Goal: Task Accomplishment & Management: Manage account settings

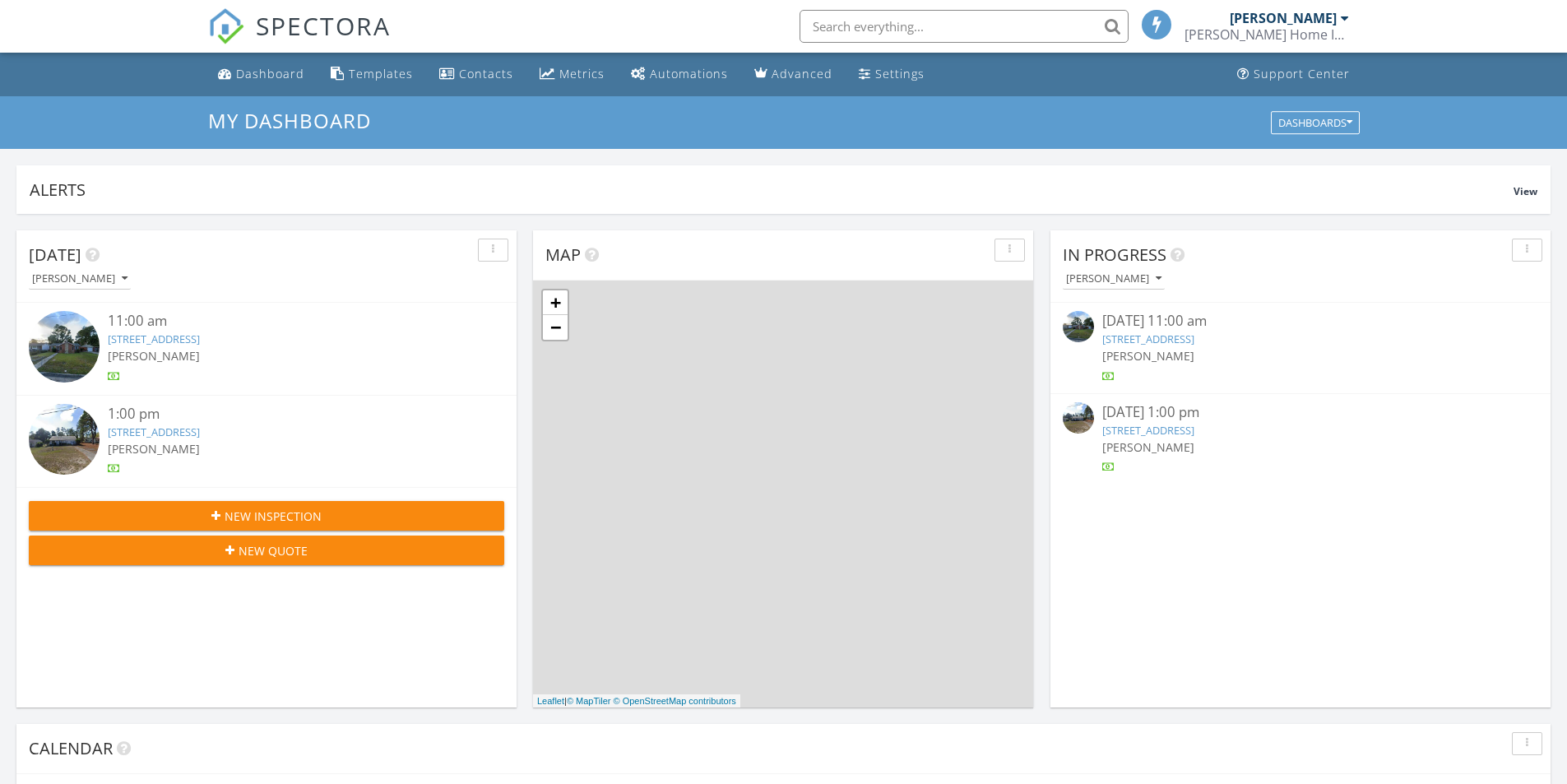
scroll to position [8, 8]
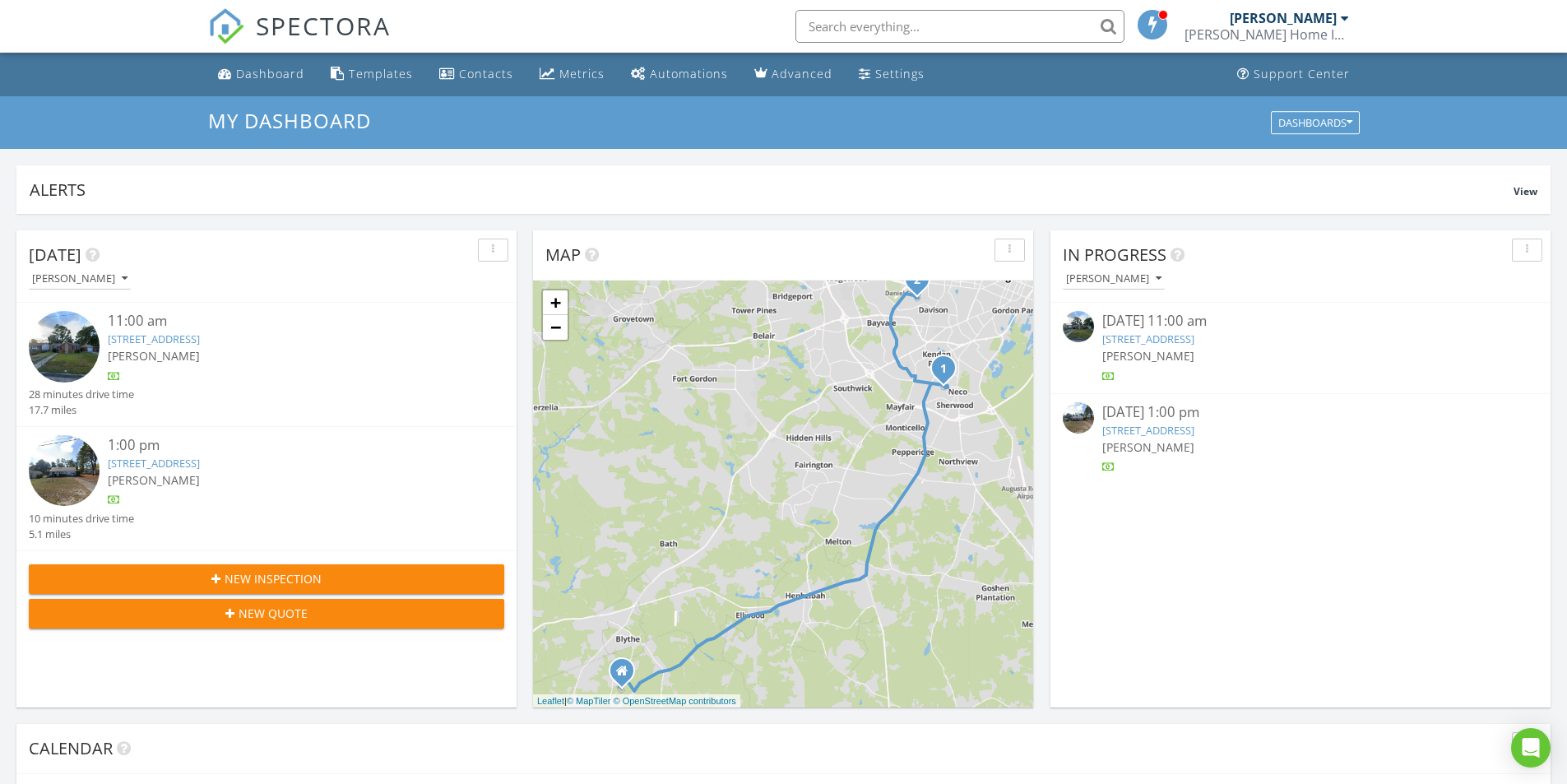
click at [421, 384] on div at bounding box center [286, 376] width 357 height 16
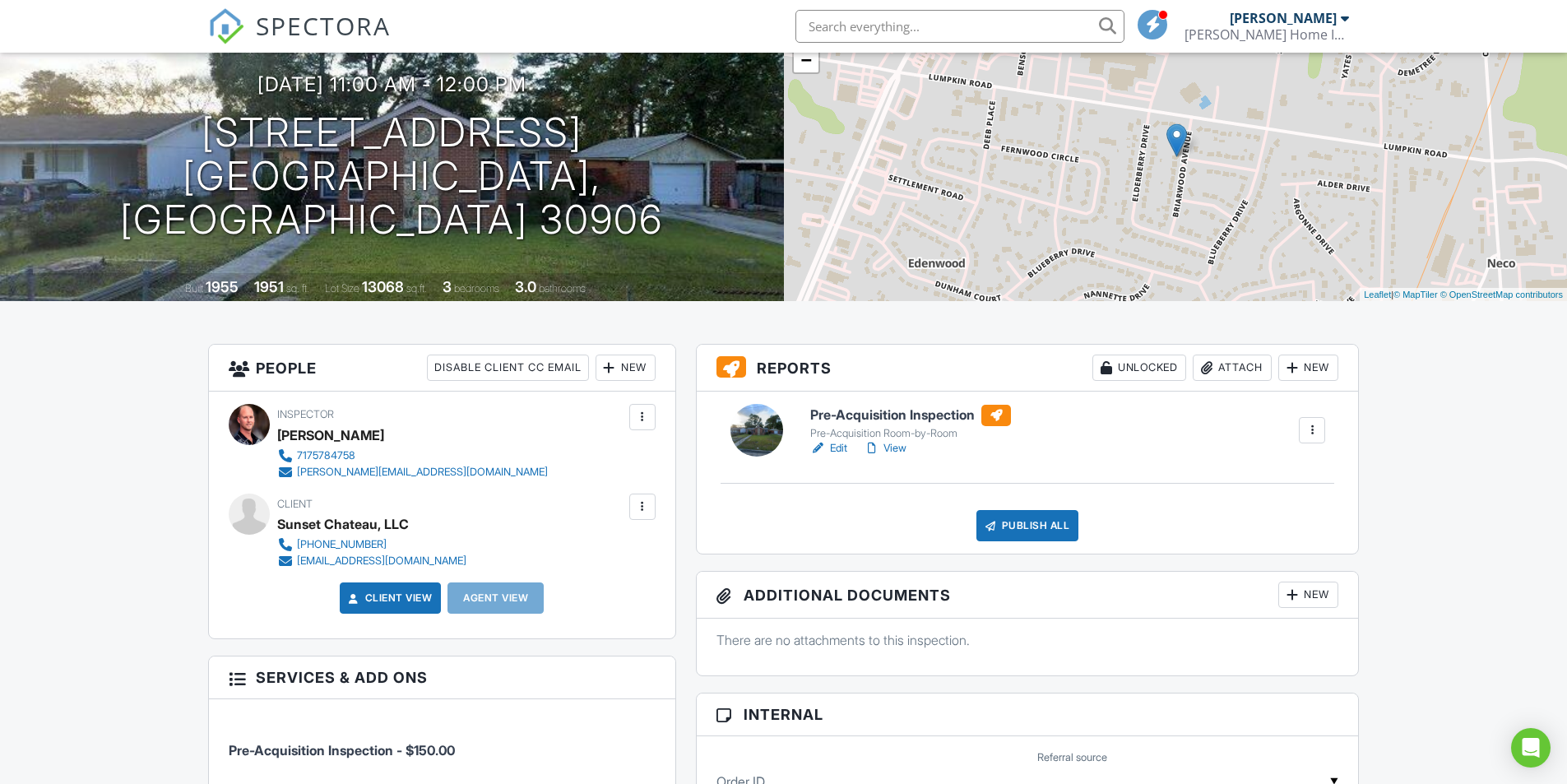
scroll to position [165, 0]
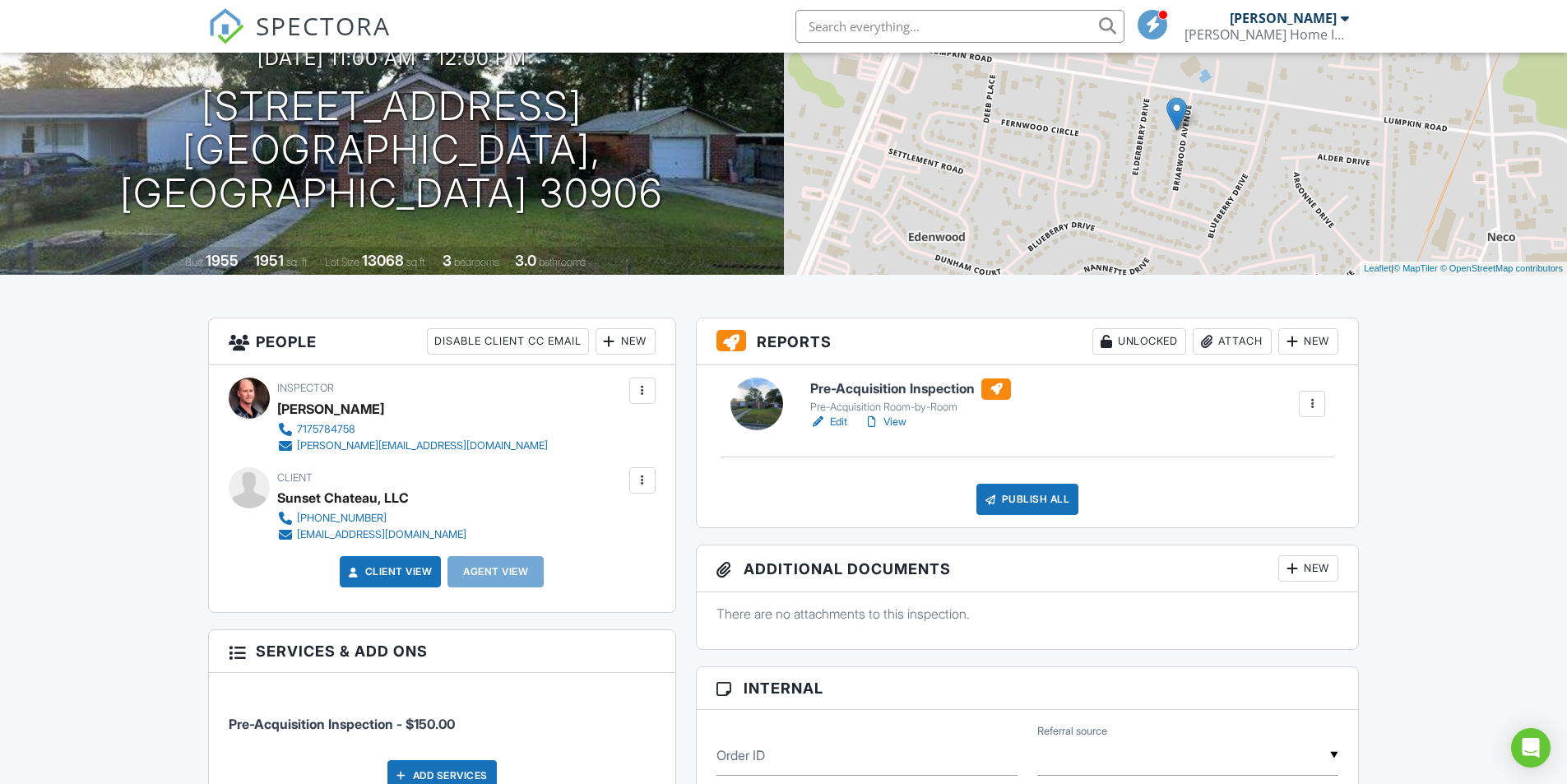
click at [838, 422] on link "Edit" at bounding box center [829, 421] width 37 height 16
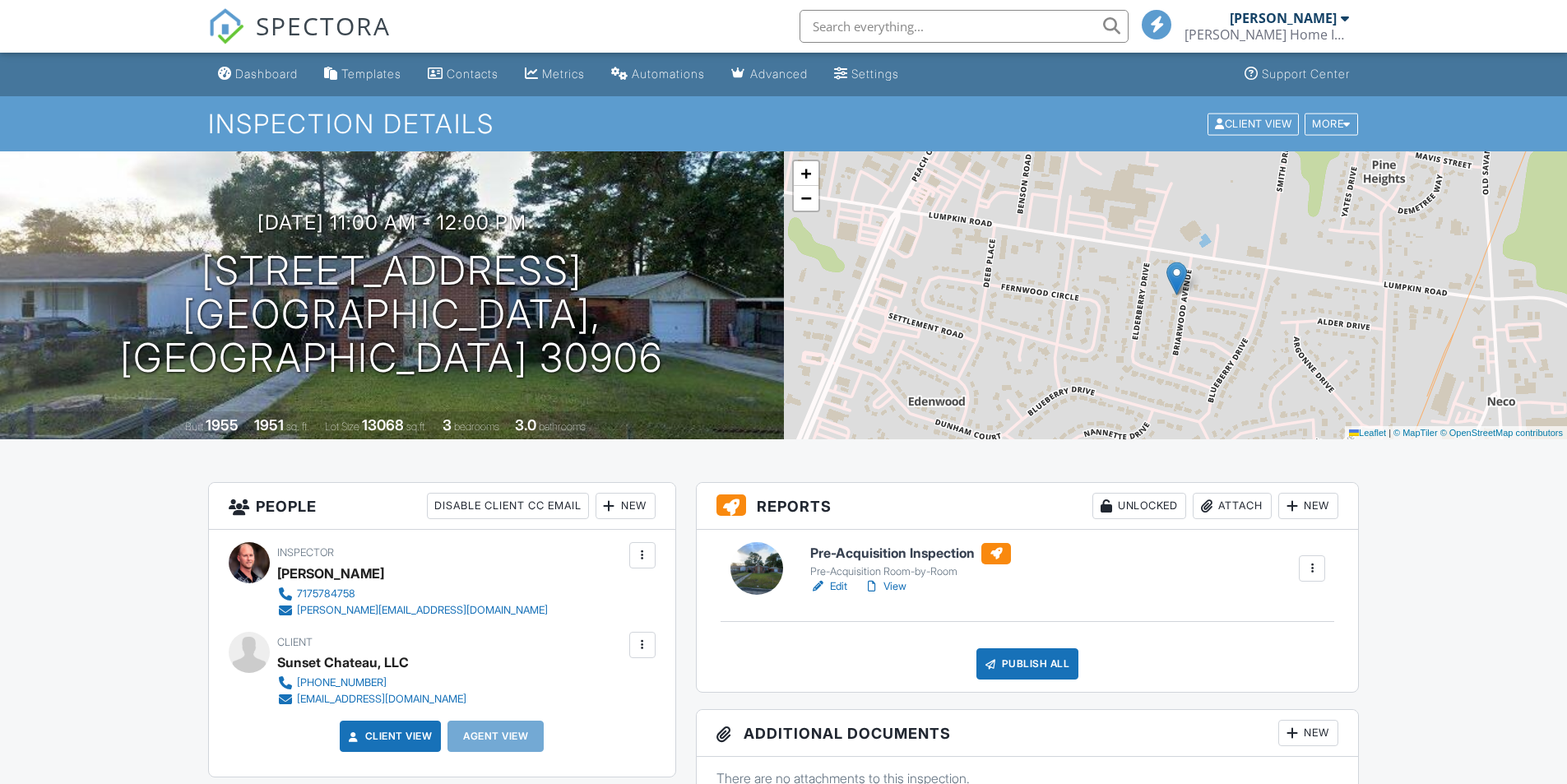
click at [1230, 503] on div "Attach" at bounding box center [1233, 506] width 79 height 26
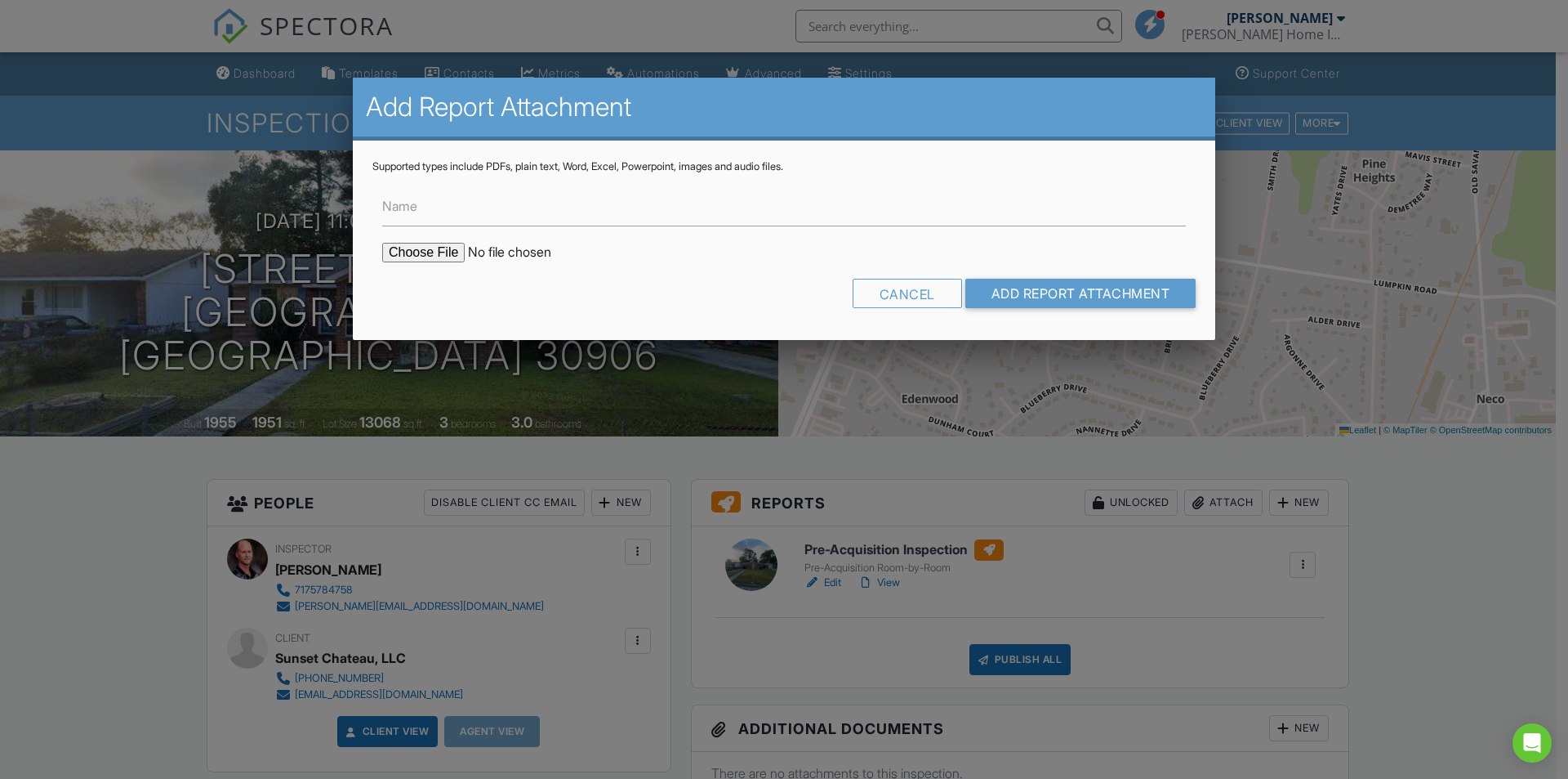
click at [455, 255] on input "file" at bounding box center [520, 252] width 277 height 19
type input "C:\fakepath\[STREET_ADDRESS] Reno Estimate - SUMMARY.pdf"
click at [1054, 300] on input "Add Report Attachment" at bounding box center [1081, 293] width 231 height 29
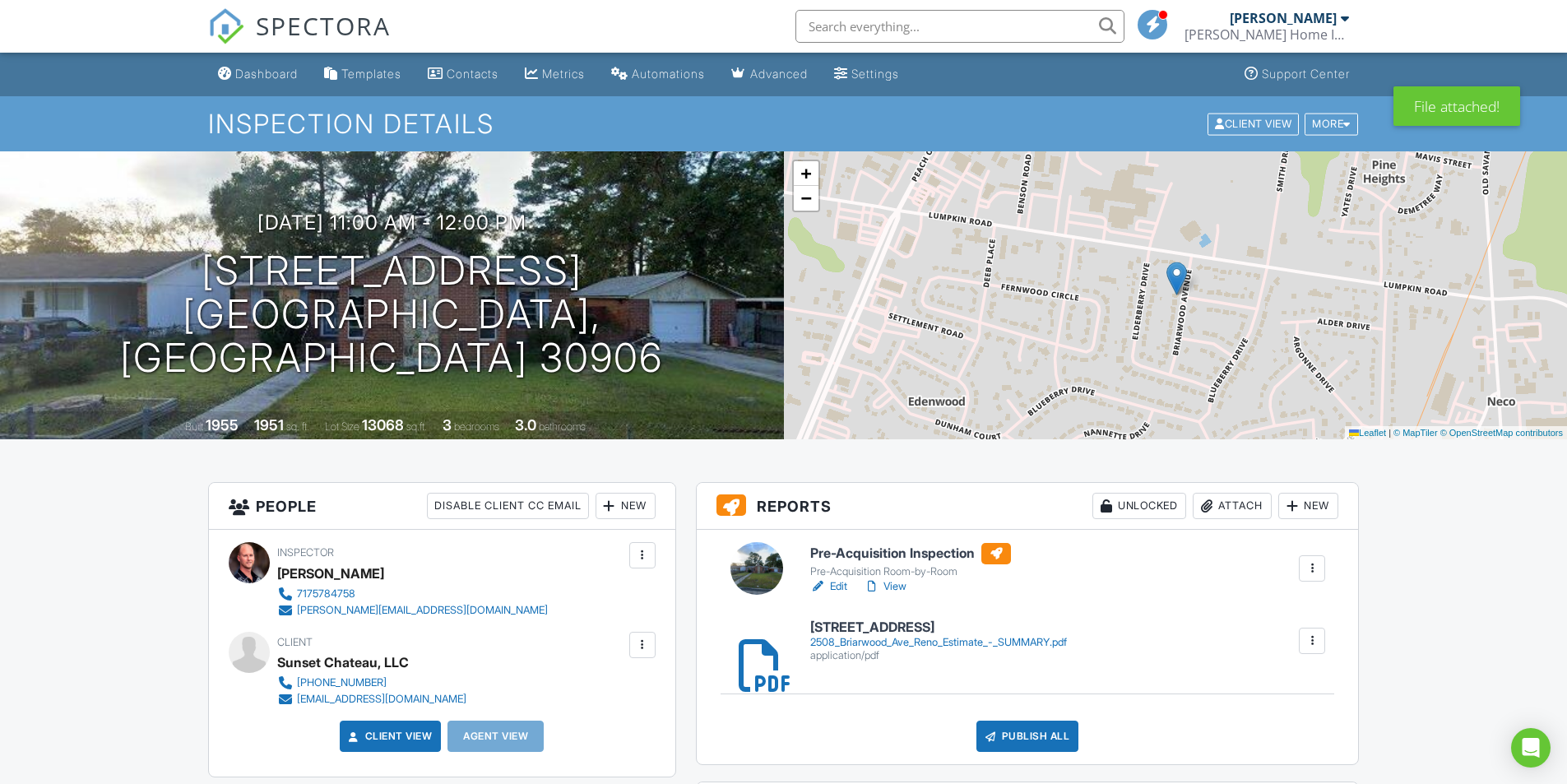
click at [267, 72] on div "Dashboard" at bounding box center [267, 73] width 62 height 14
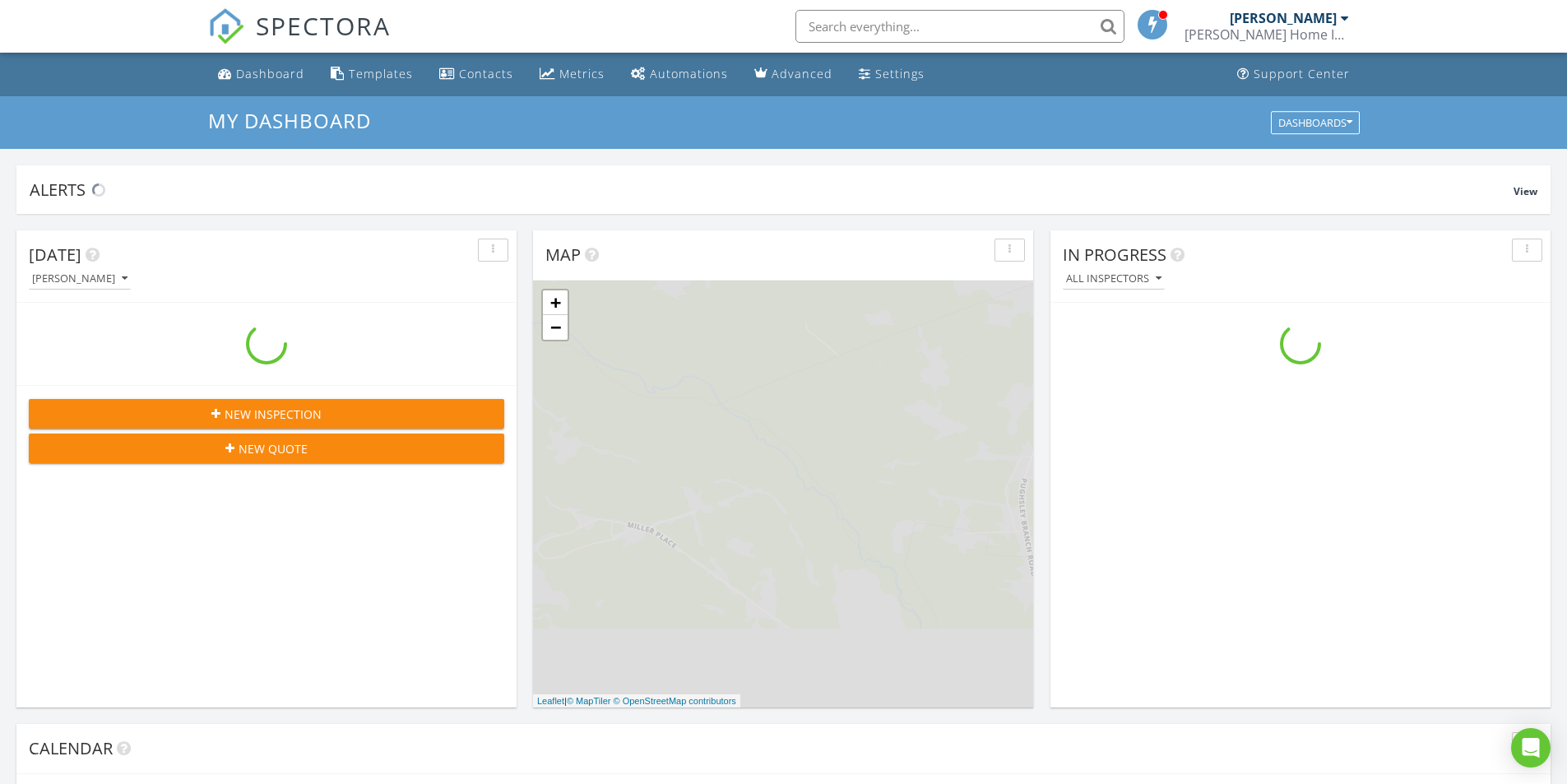
scroll to position [1522, 1593]
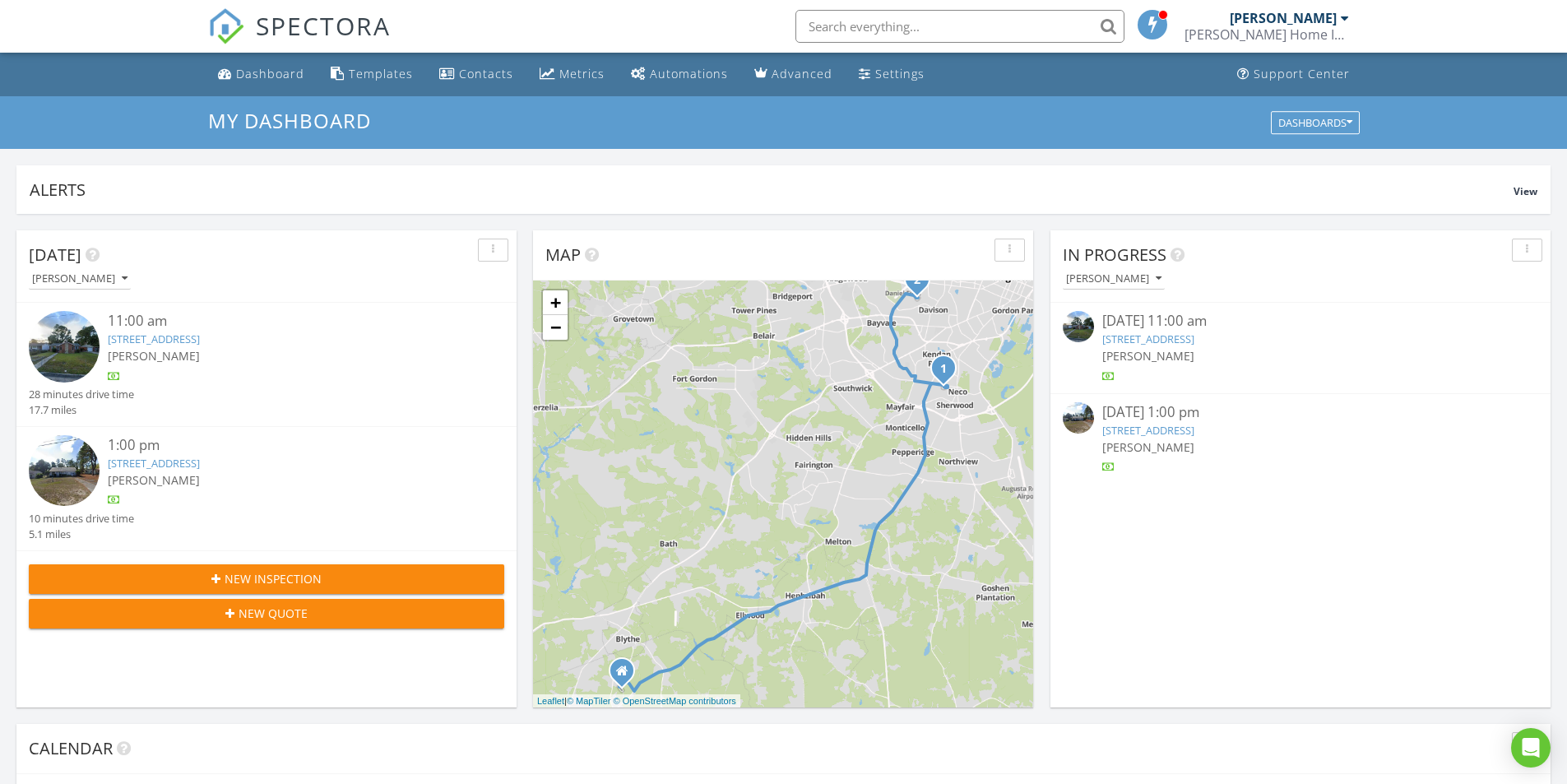
click at [200, 463] on link "[STREET_ADDRESS]" at bounding box center [154, 463] width 92 height 15
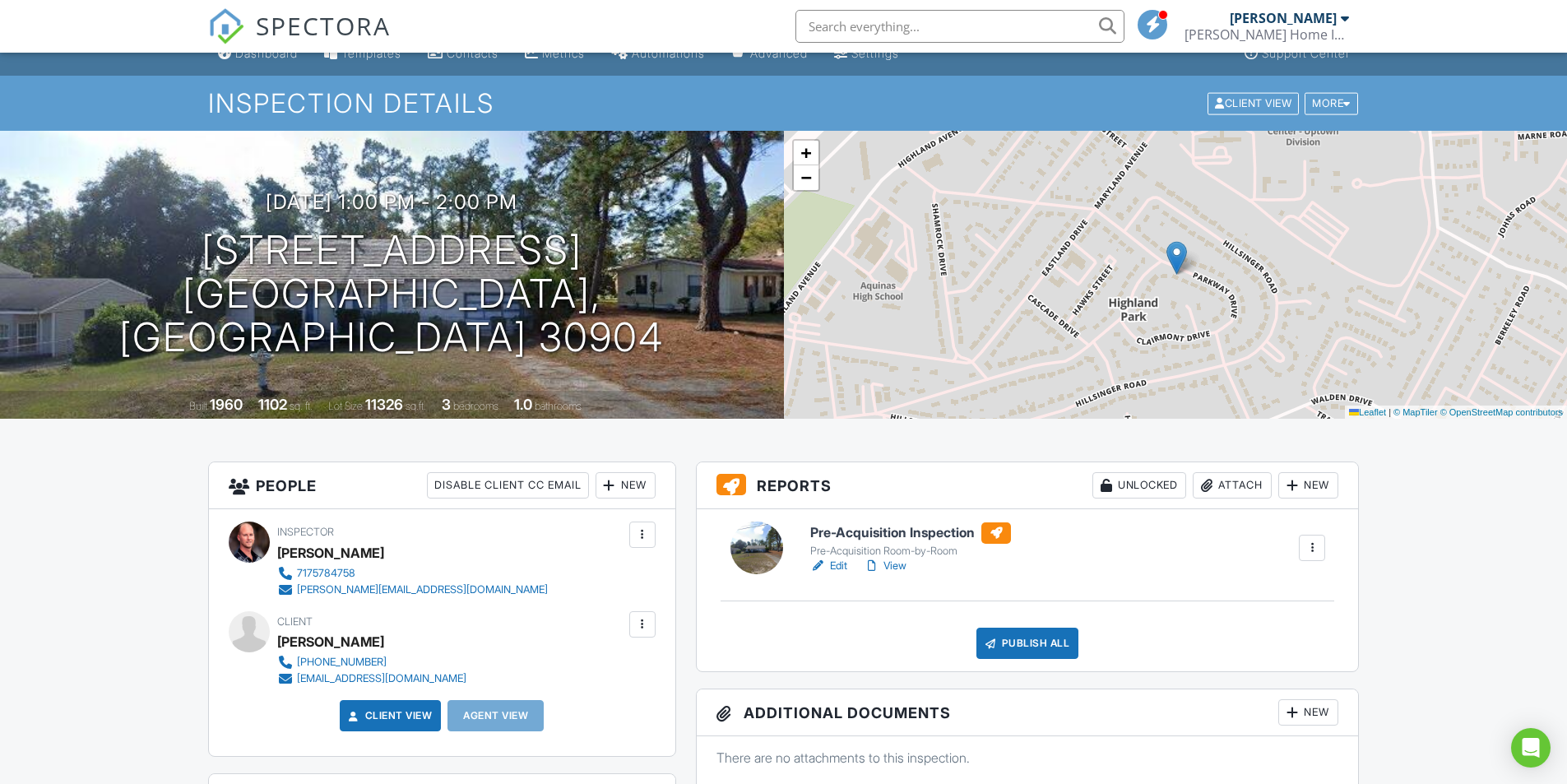
scroll to position [82, 0]
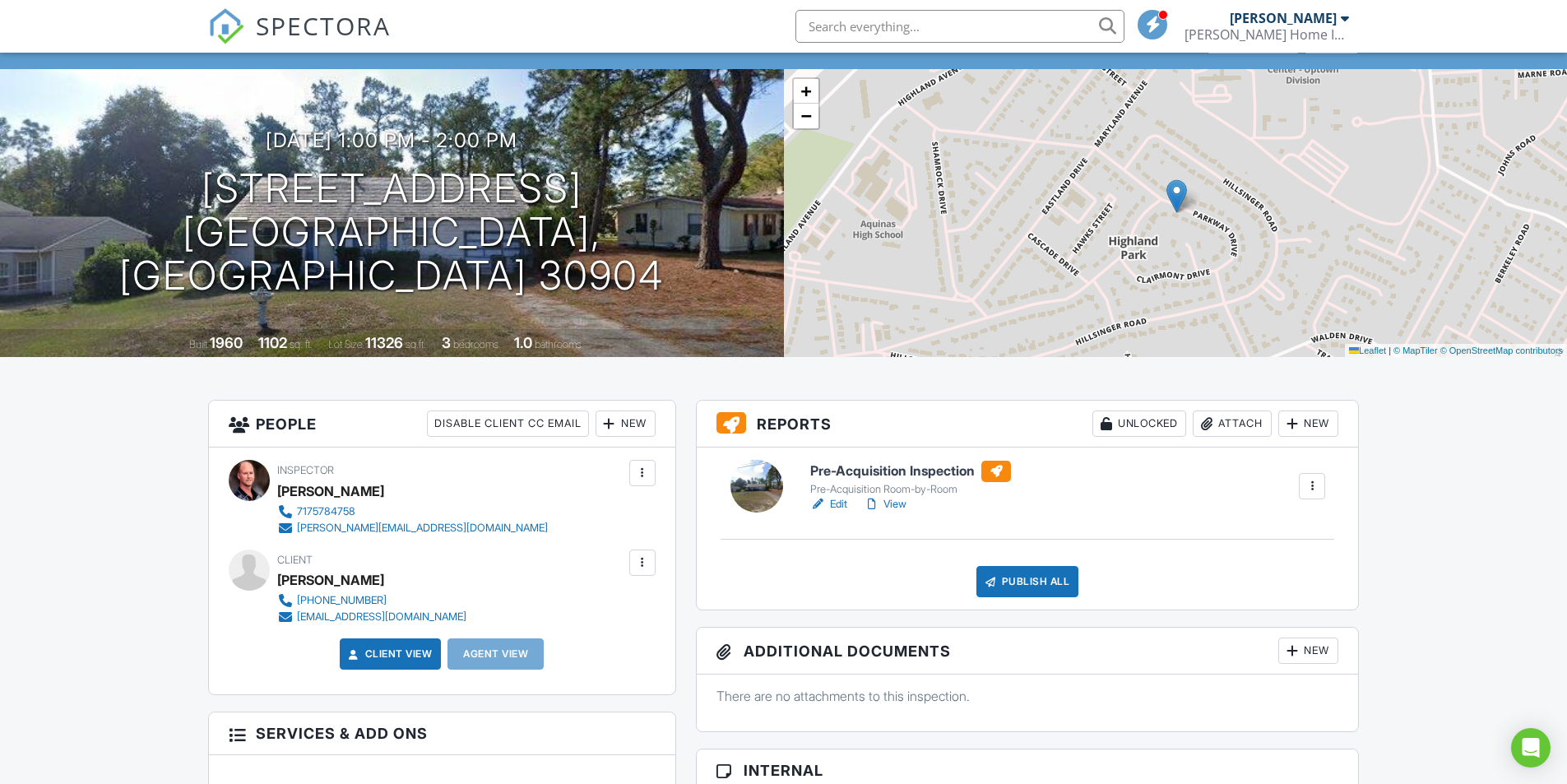
click at [897, 505] on link "View" at bounding box center [885, 504] width 43 height 16
